Goal: Task Accomplishment & Management: Complete application form

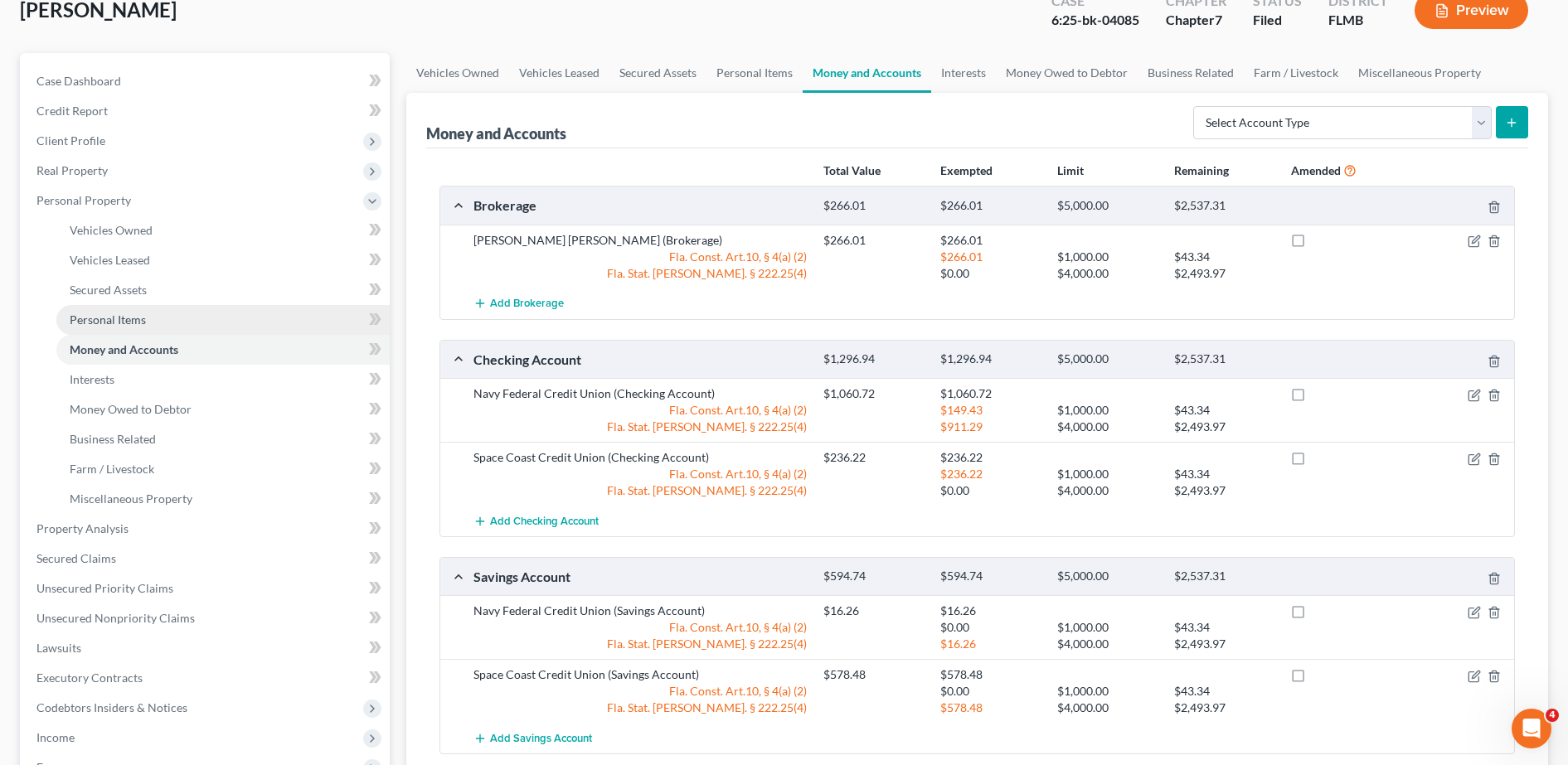
scroll to position [199, 0]
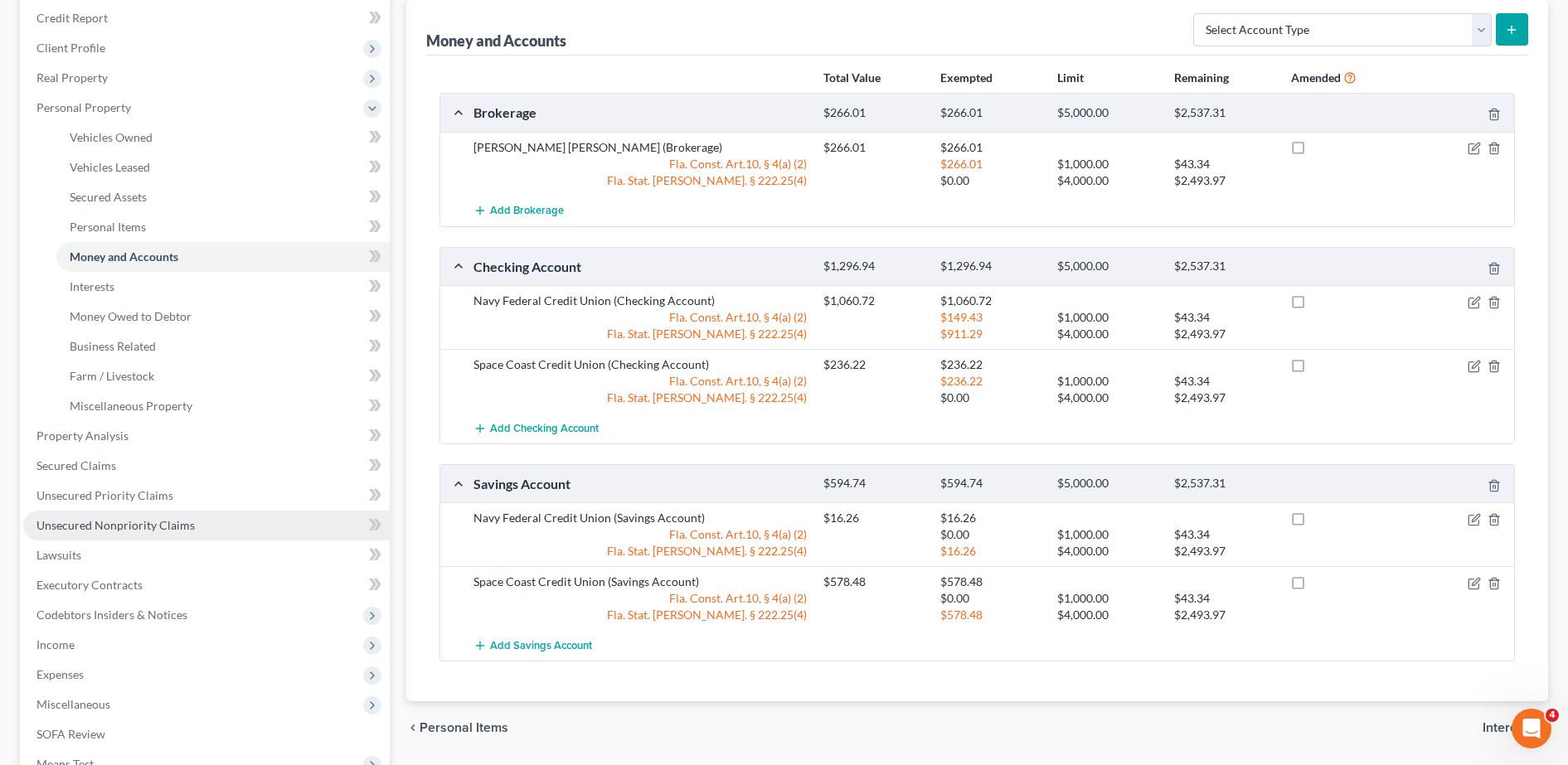
click at [187, 512] on link "Unsecured Nonpriority Claims" at bounding box center [206, 525] width 367 height 30
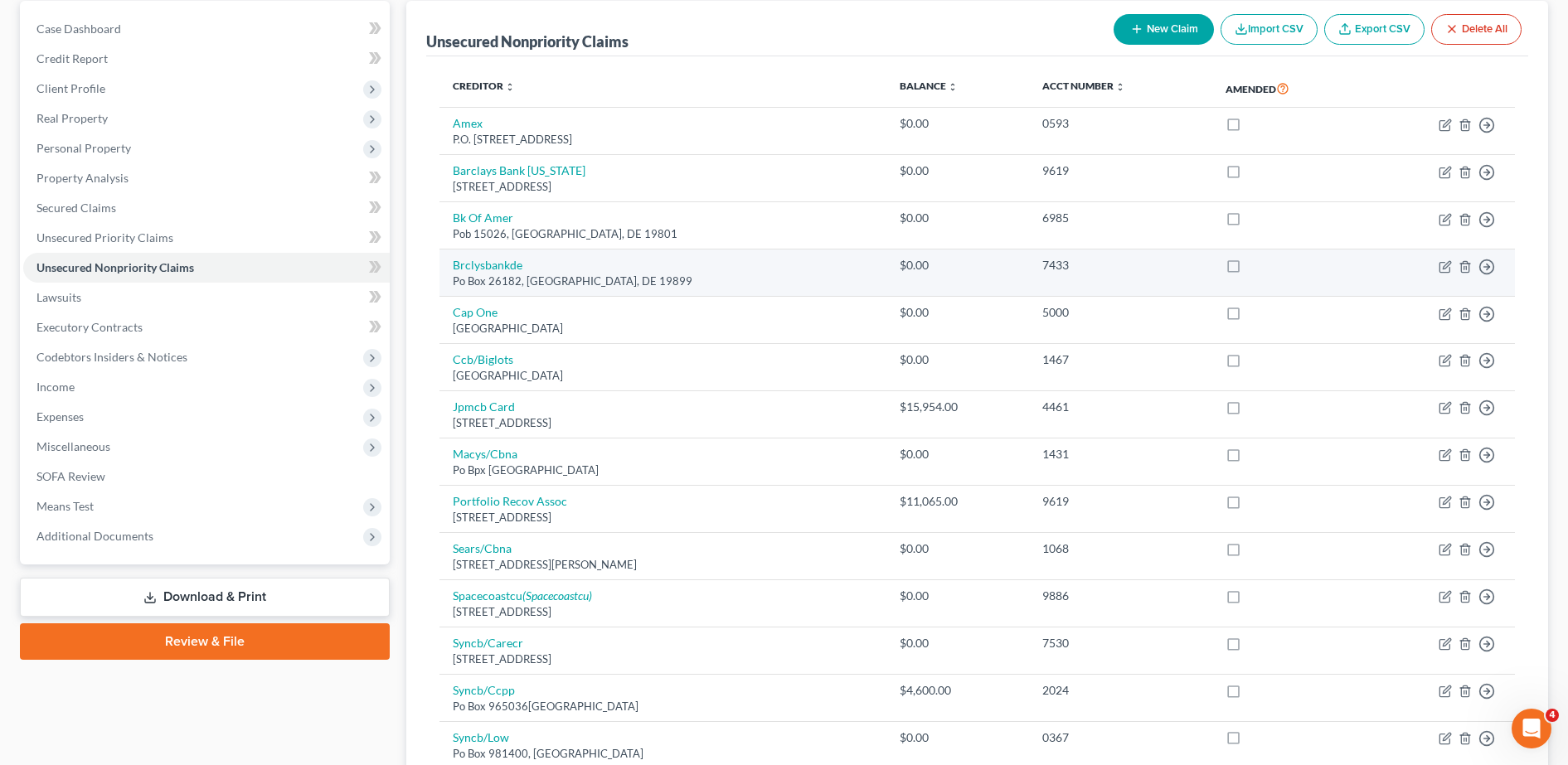
scroll to position [153, 0]
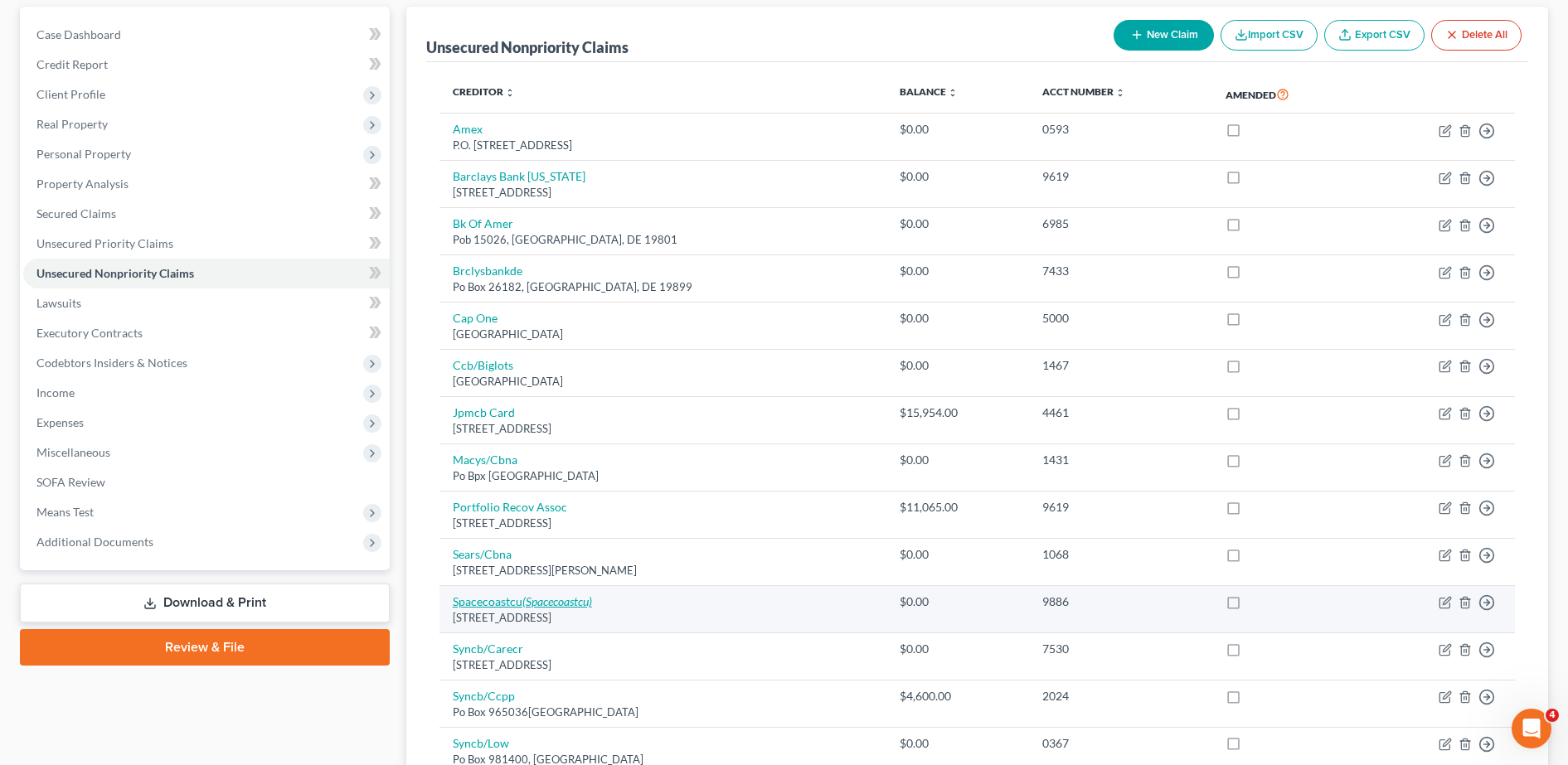
click at [549, 594] on icon "(Spacecoastcu)" at bounding box center [557, 601] width 70 height 14
select select "9"
select select "2"
select select "0"
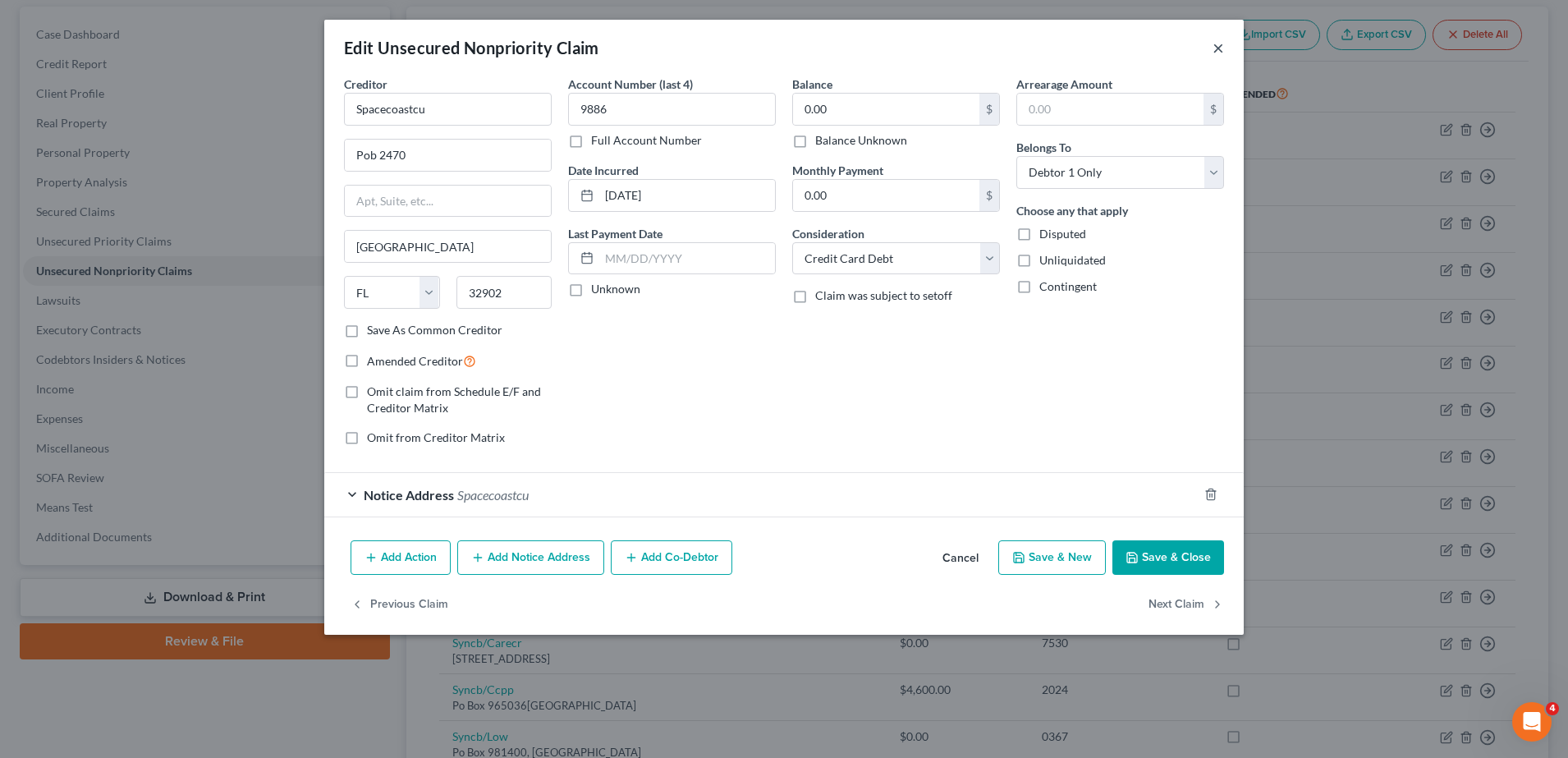
click at [1220, 46] on button "×" at bounding box center [1218, 47] width 11 height 20
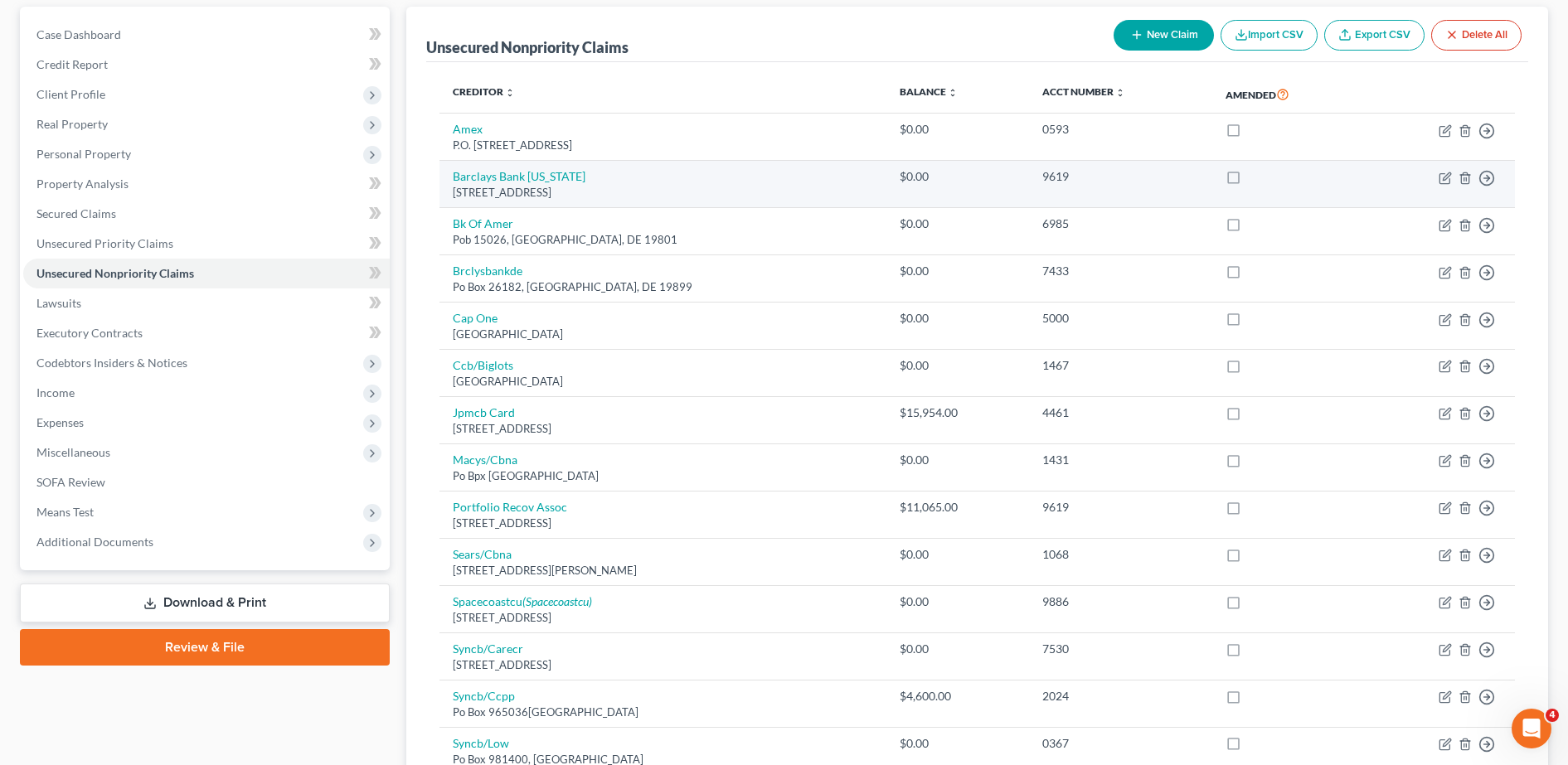
scroll to position [0, 0]
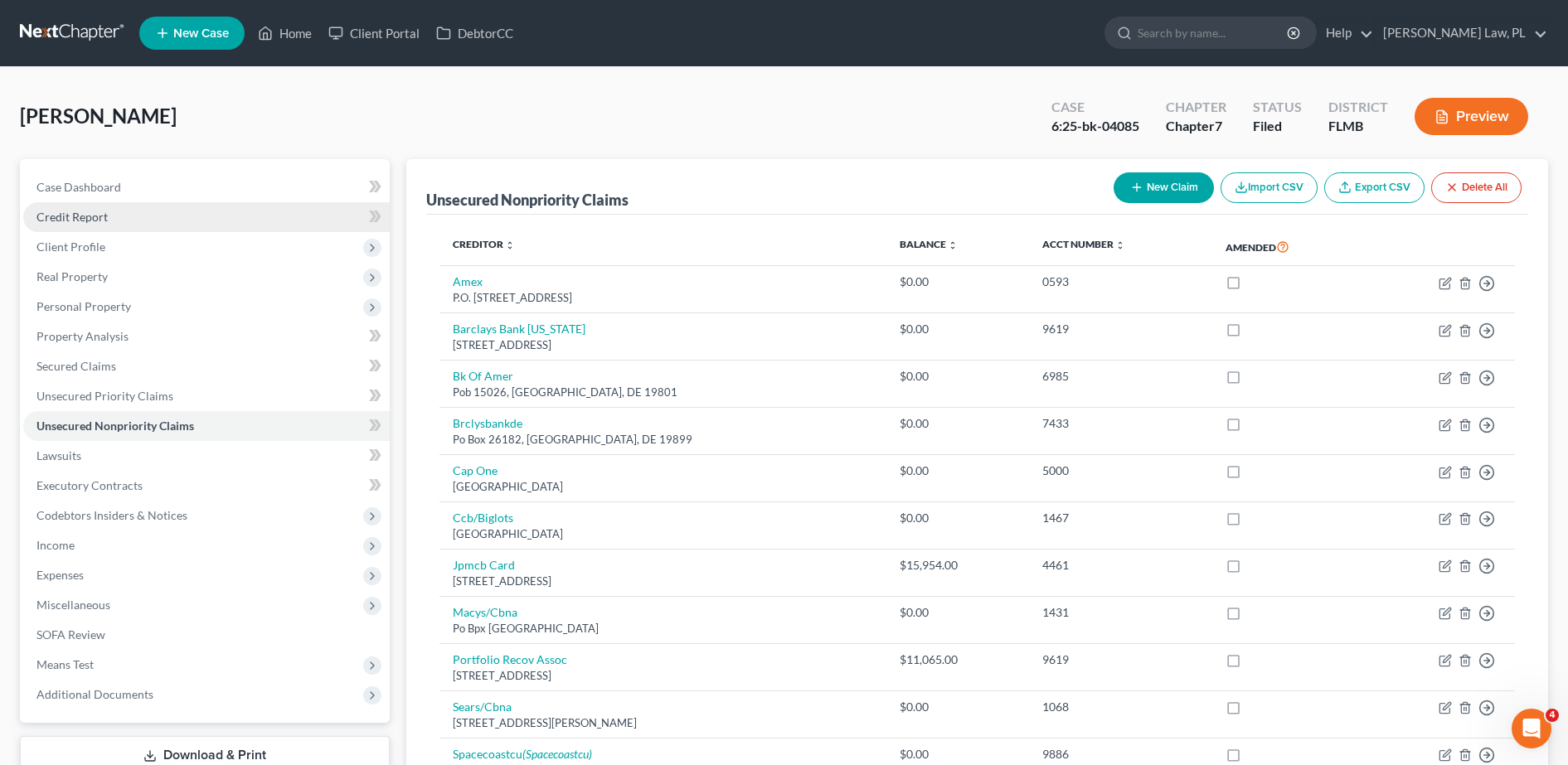
click at [137, 210] on link "Credit Report" at bounding box center [206, 217] width 367 height 30
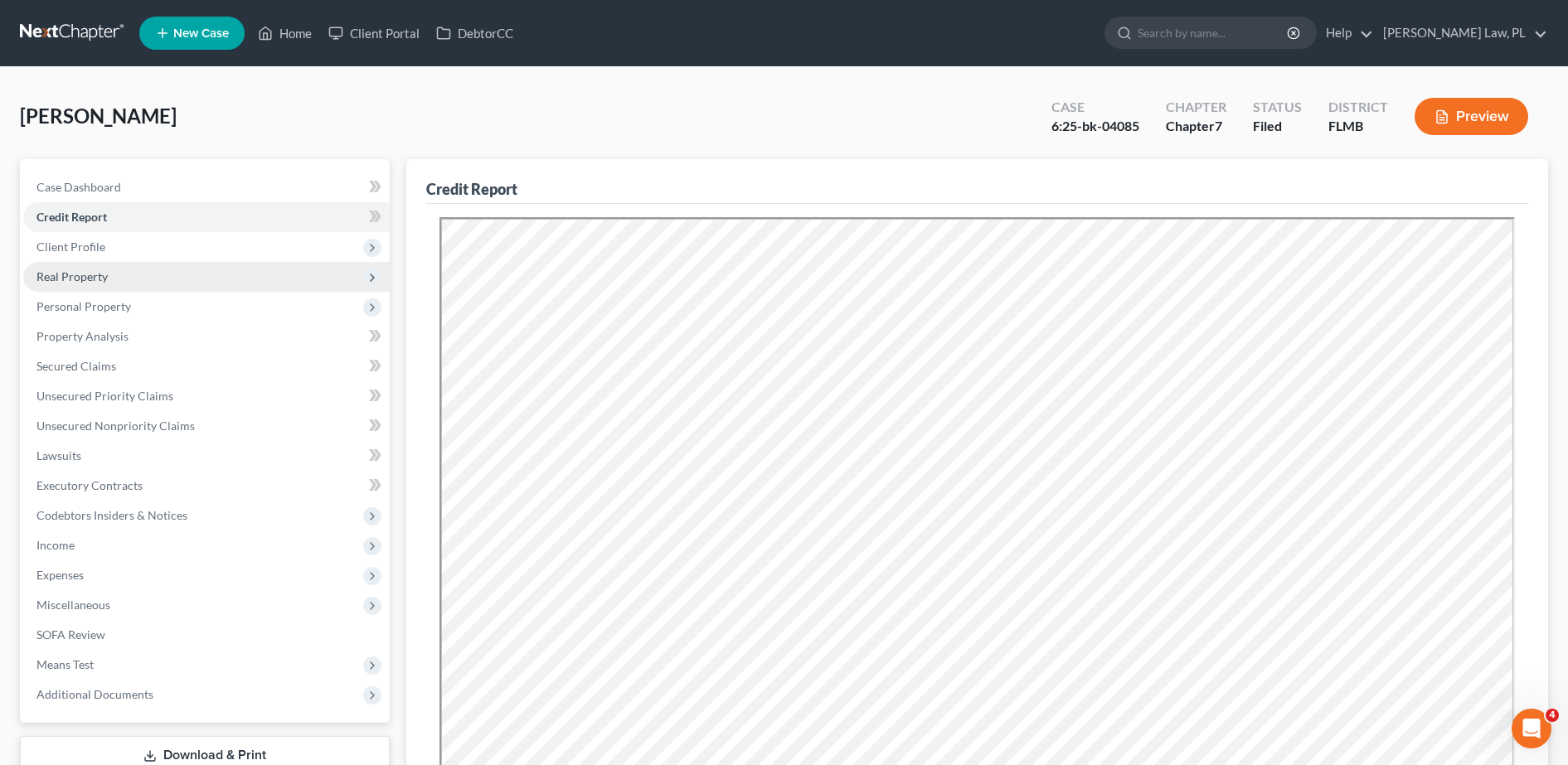
click at [76, 279] on span "Real Property" at bounding box center [72, 276] width 72 height 14
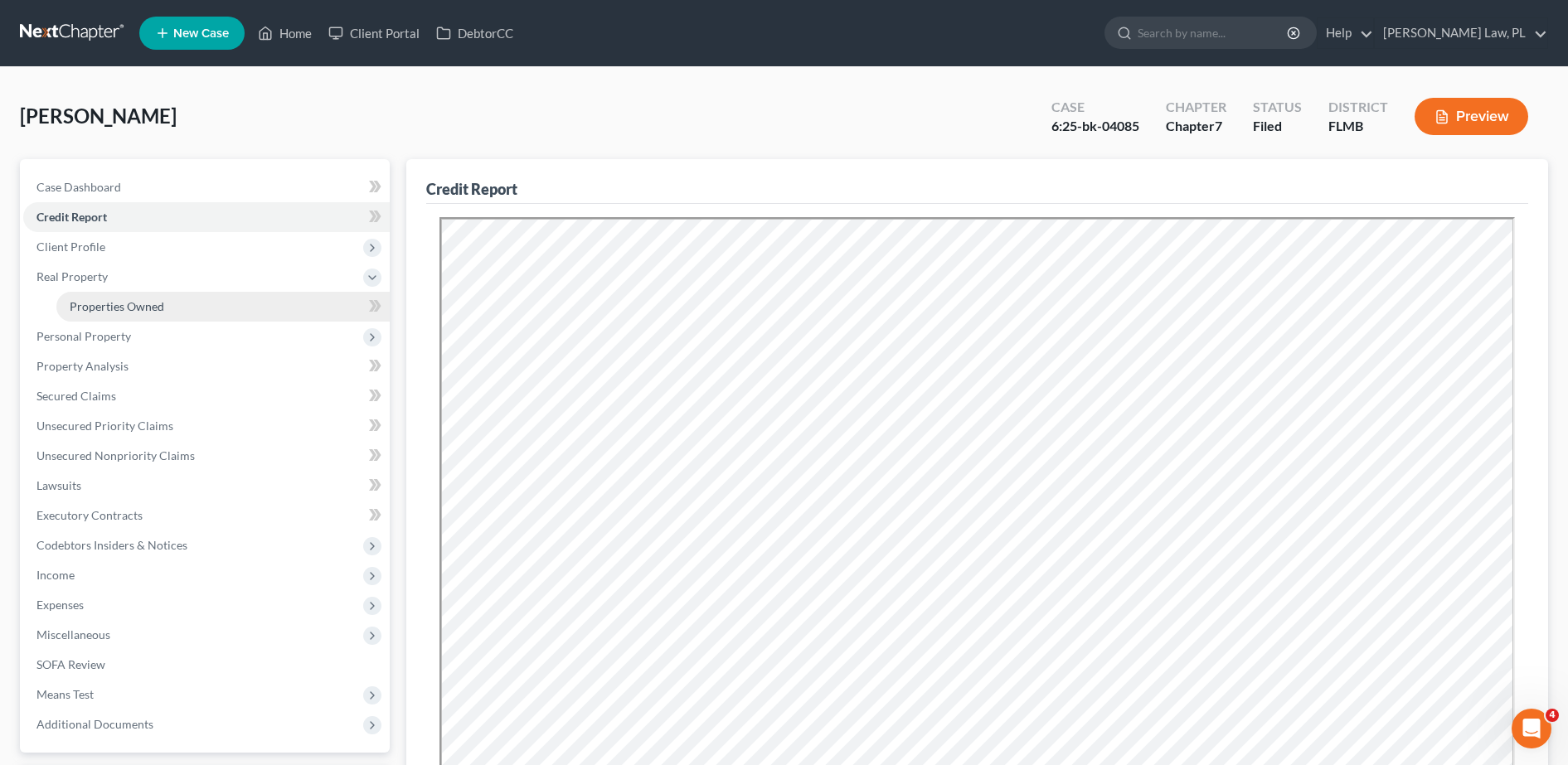
click at [122, 304] on span "Properties Owned" at bounding box center [117, 306] width 95 height 14
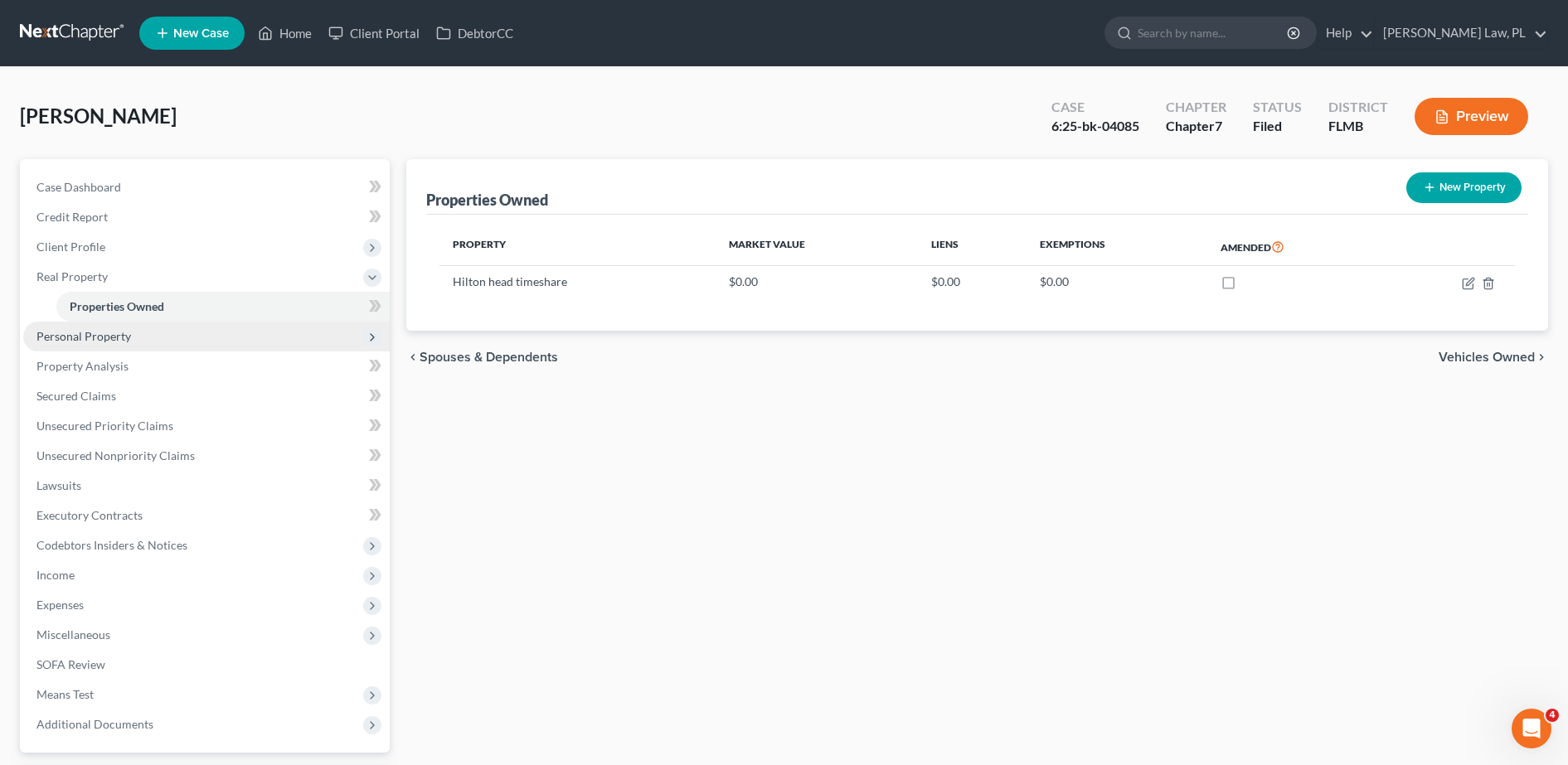
click at [141, 330] on span "Personal Property" at bounding box center [206, 336] width 367 height 30
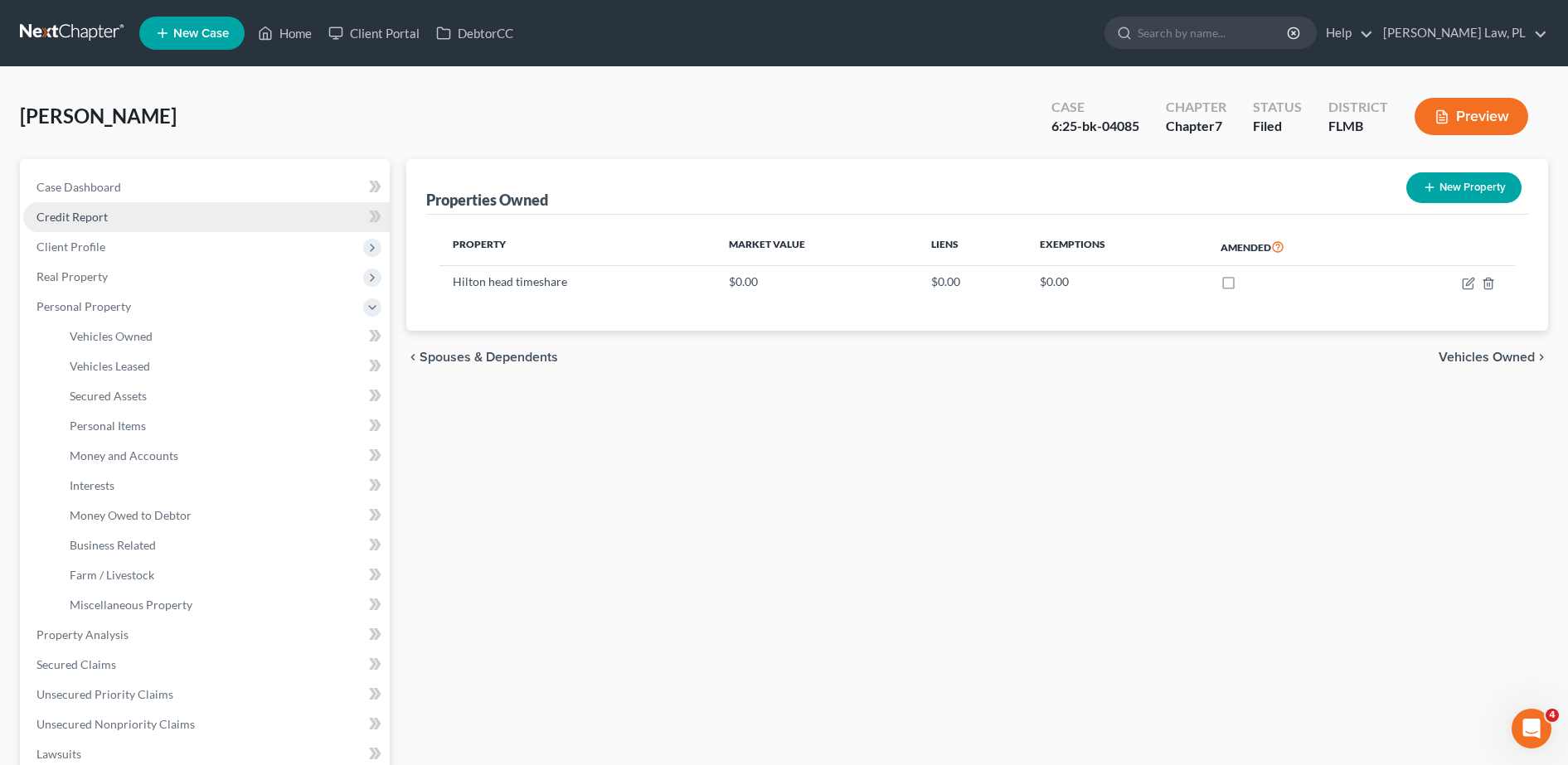
click at [166, 215] on link "Credit Report" at bounding box center [206, 217] width 367 height 30
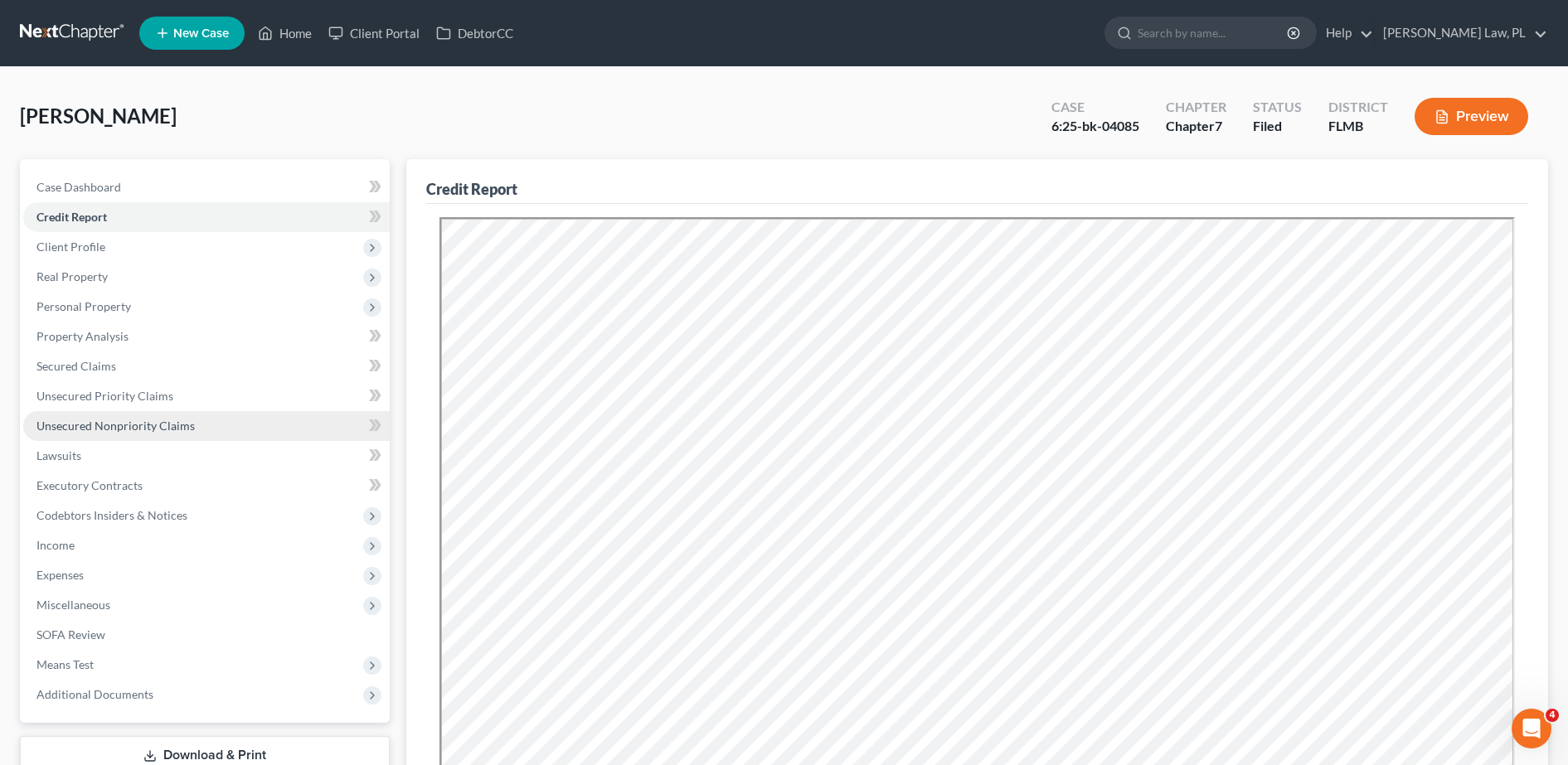
click at [163, 414] on link "Unsecured Nonpriority Claims" at bounding box center [206, 426] width 367 height 30
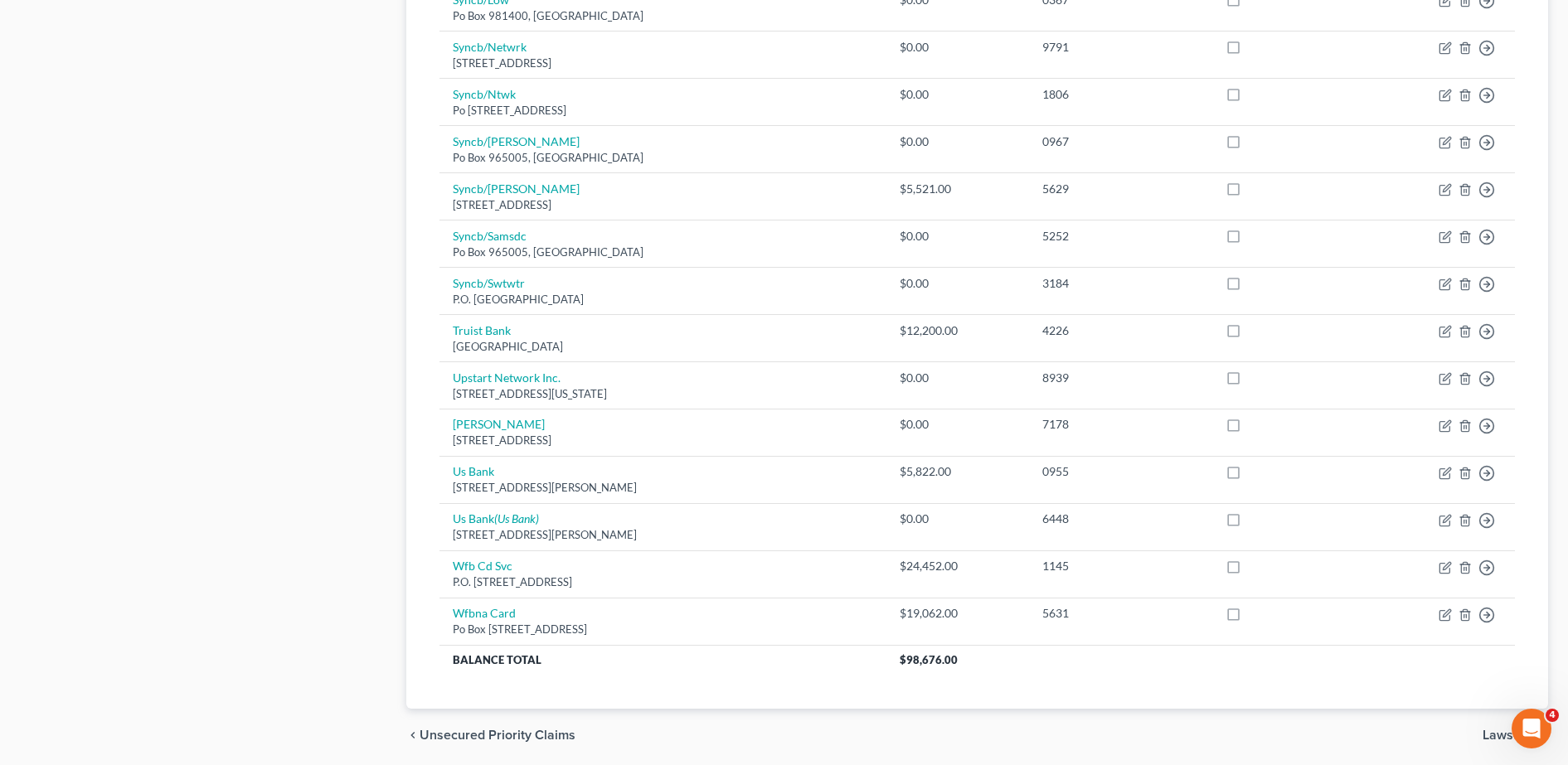
scroll to position [898, 0]
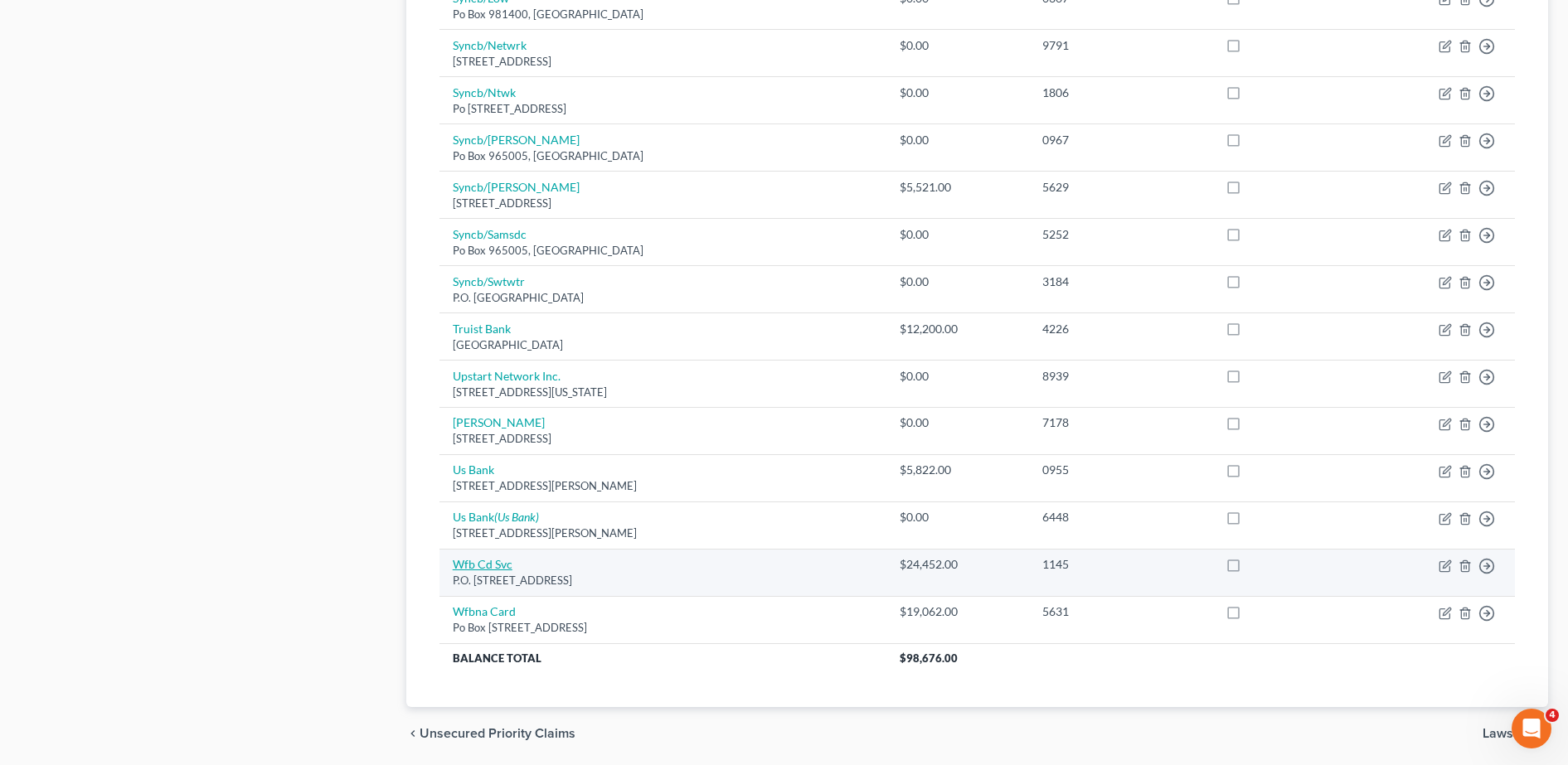
click at [492, 558] on link "Wfb Cd Svc" at bounding box center [482, 564] width 60 height 14
select select "38"
select select "1"
select select "0"
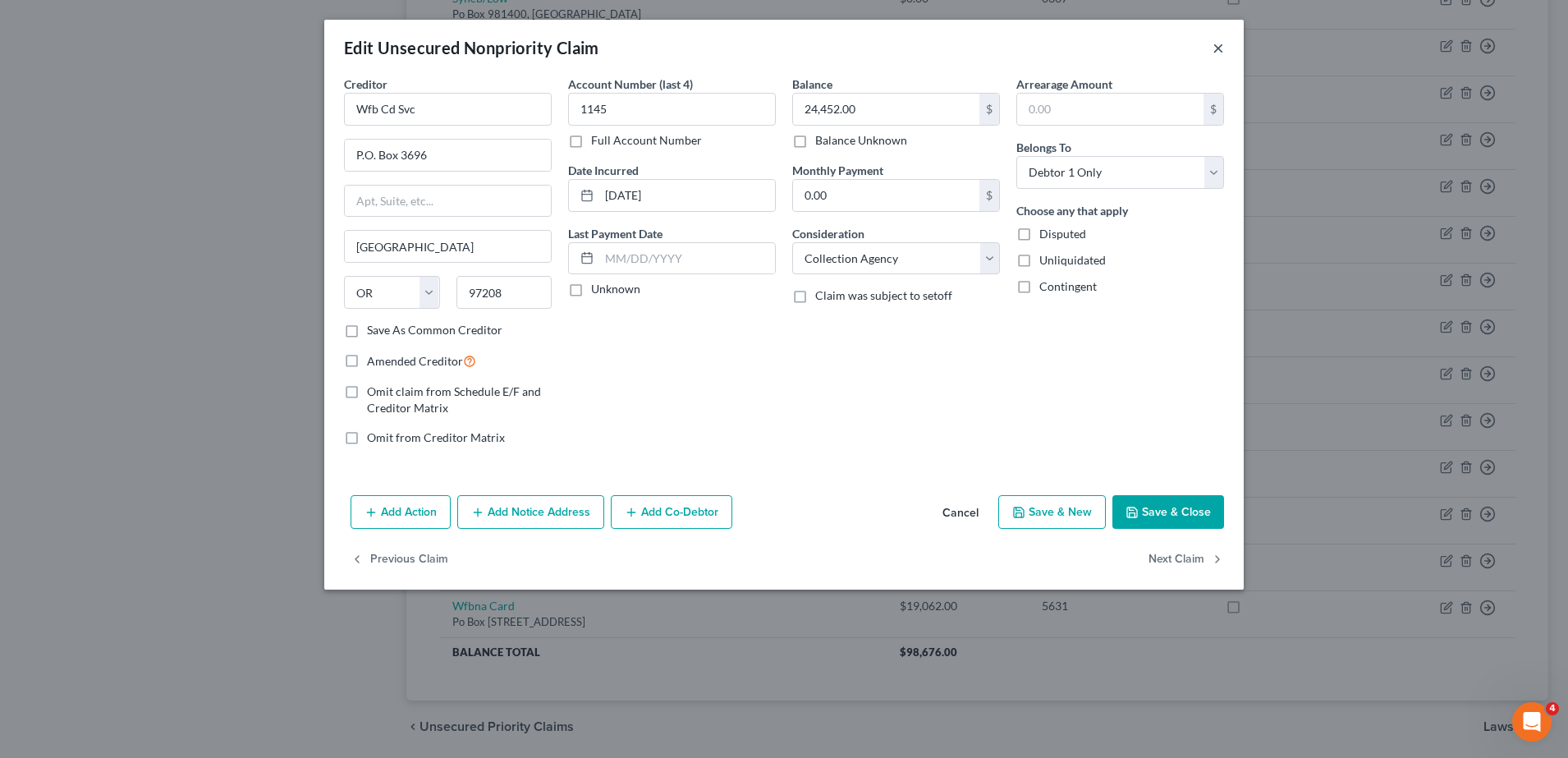
click at [1214, 53] on button "×" at bounding box center [1218, 47] width 11 height 20
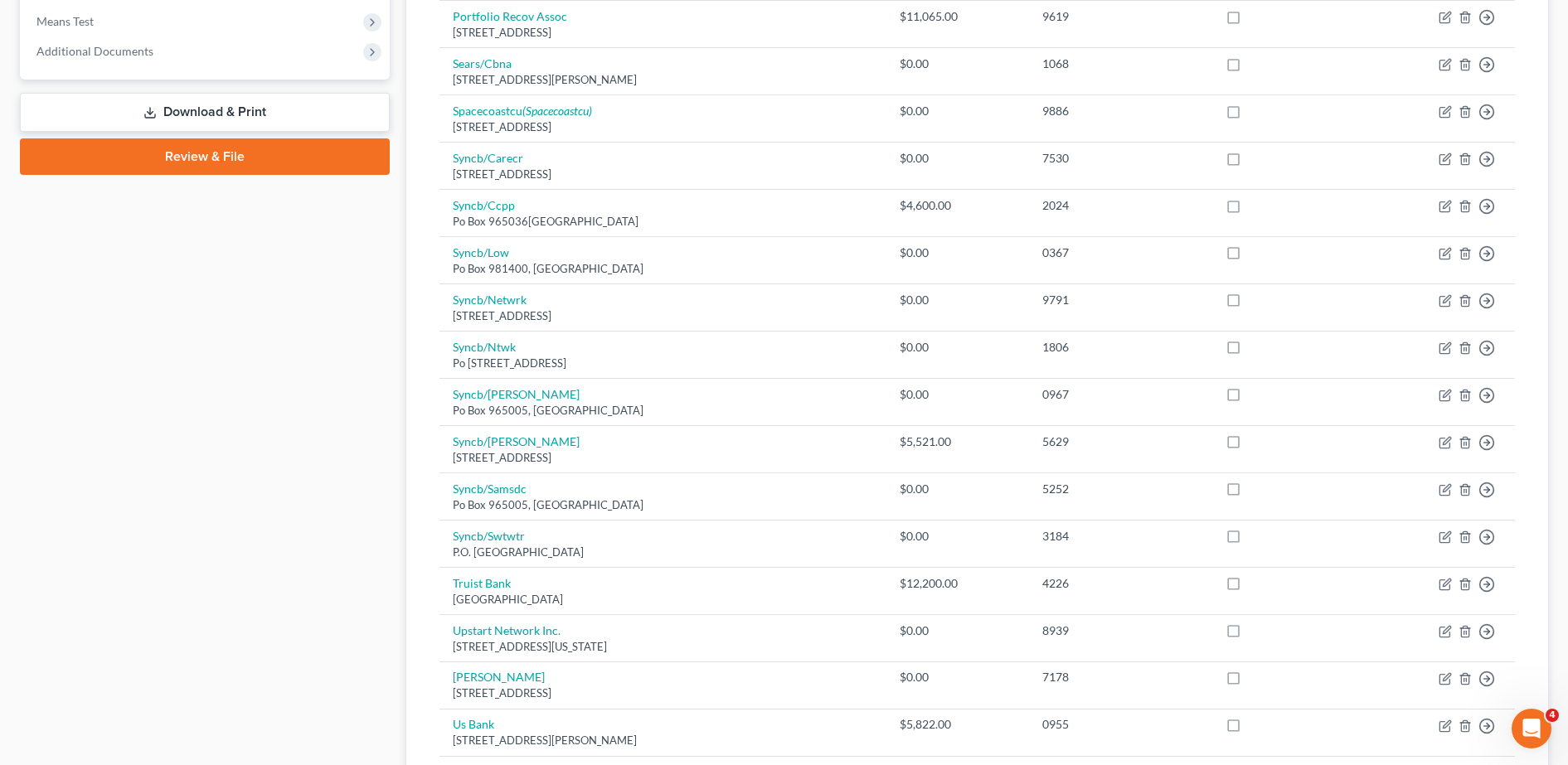
scroll to position [642, 0]
